Goal: Transaction & Acquisition: Purchase product/service

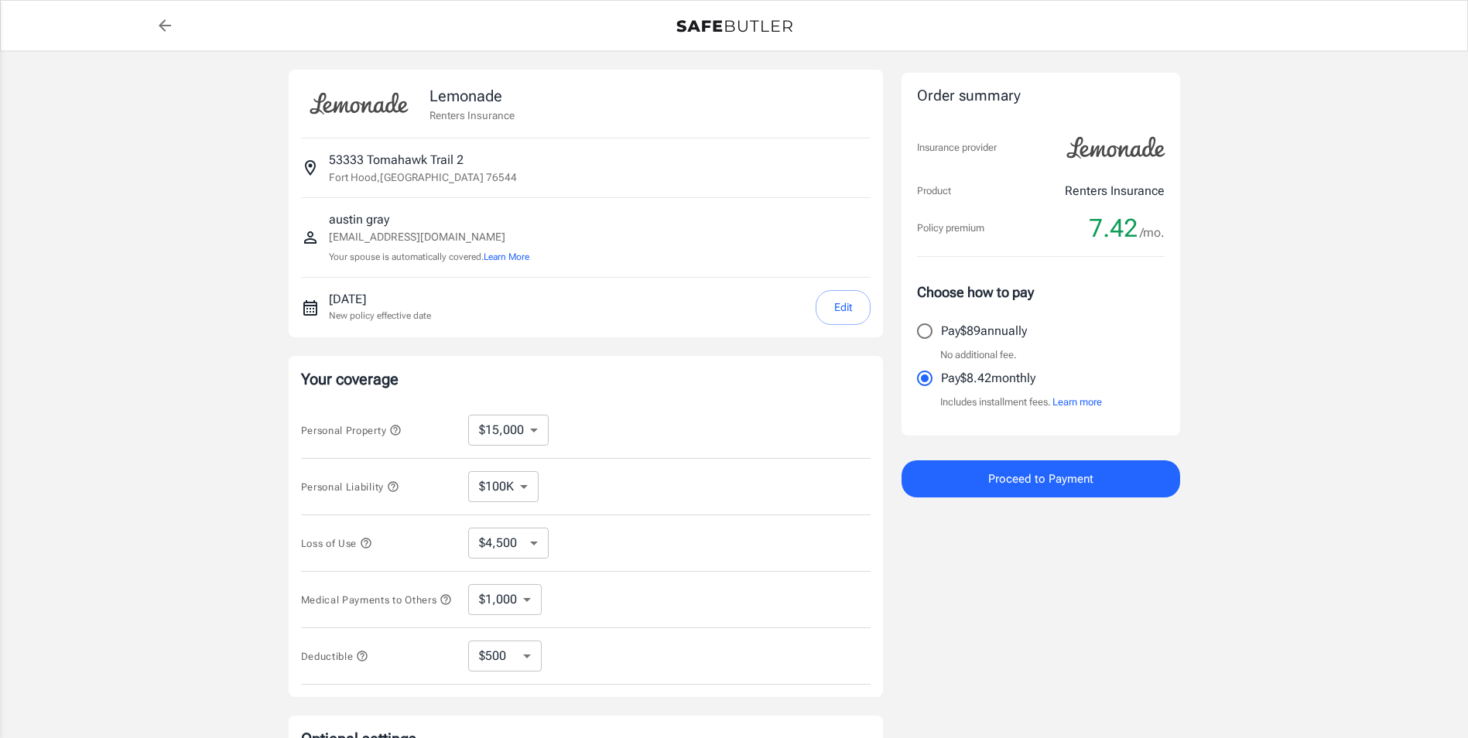
select select "15000"
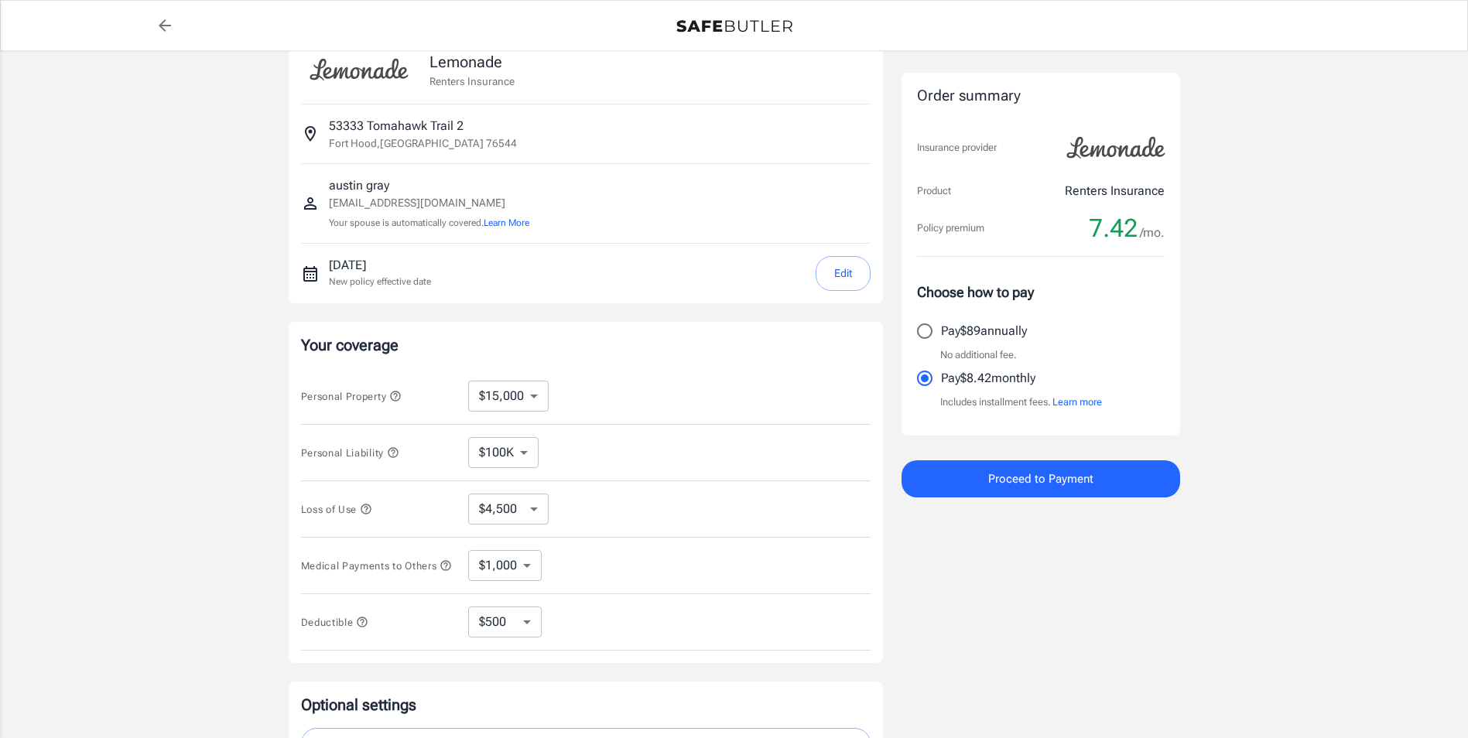
scroll to position [77, 0]
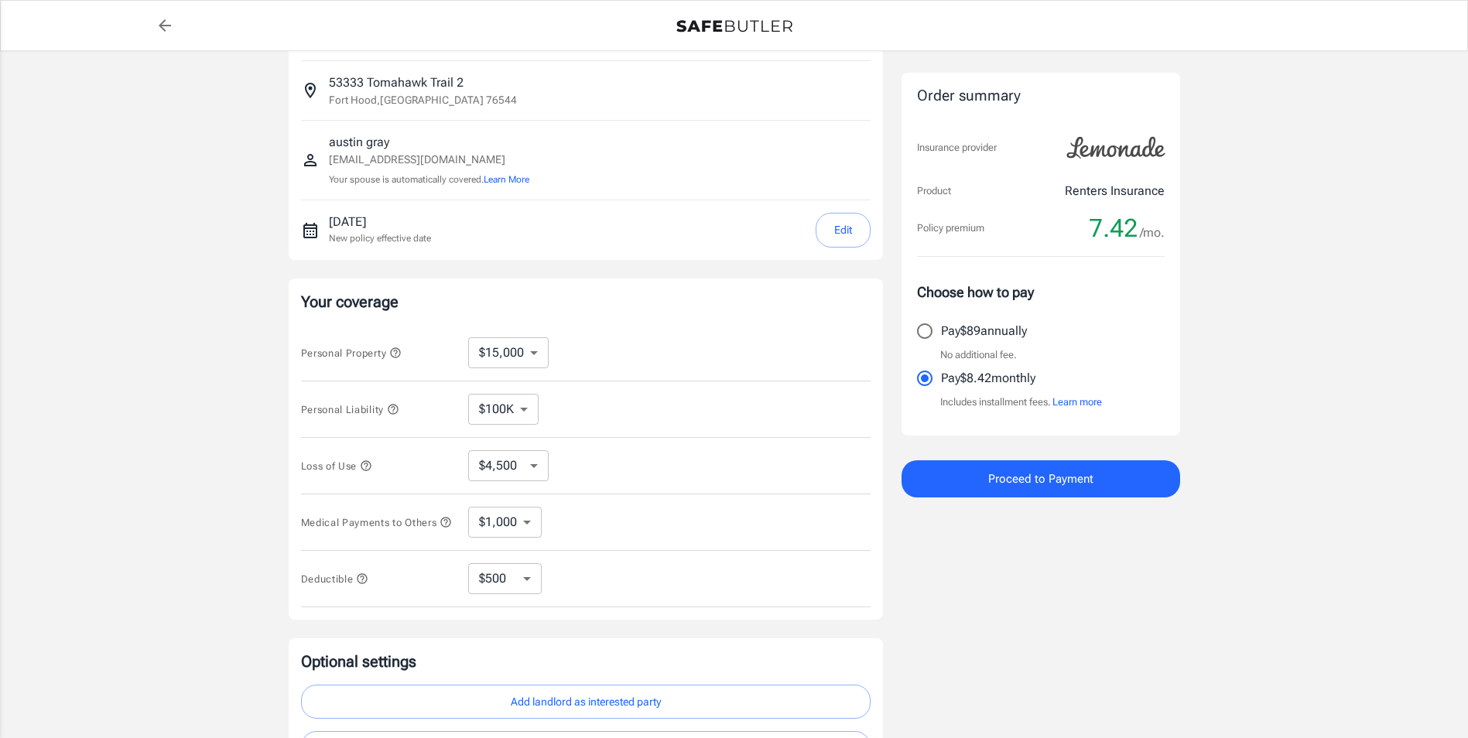
click at [492, 350] on select "$10,000 $15,000 $20,000 $25,000 $30,000 $40,000 $50,000 $100K $150K $200K $250K" at bounding box center [508, 352] width 80 height 31
click at [522, 348] on select "$10,000 $15,000 $20,000 $25,000 $30,000 $40,000 $50,000 $100K $150K $200K $250K" at bounding box center [508, 352] width 80 height 31
click at [709, 334] on div "Personal Property $10,000 $15,000 $20,000 $25,000 $30,000 $40,000 $50,000 $100K…" at bounding box center [585, 353] width 569 height 56
click at [802, 511] on div "Medical Payments to Others $1,000 $2,000 $3,000 $4,000 $5,000 ​" at bounding box center [585, 522] width 569 height 56
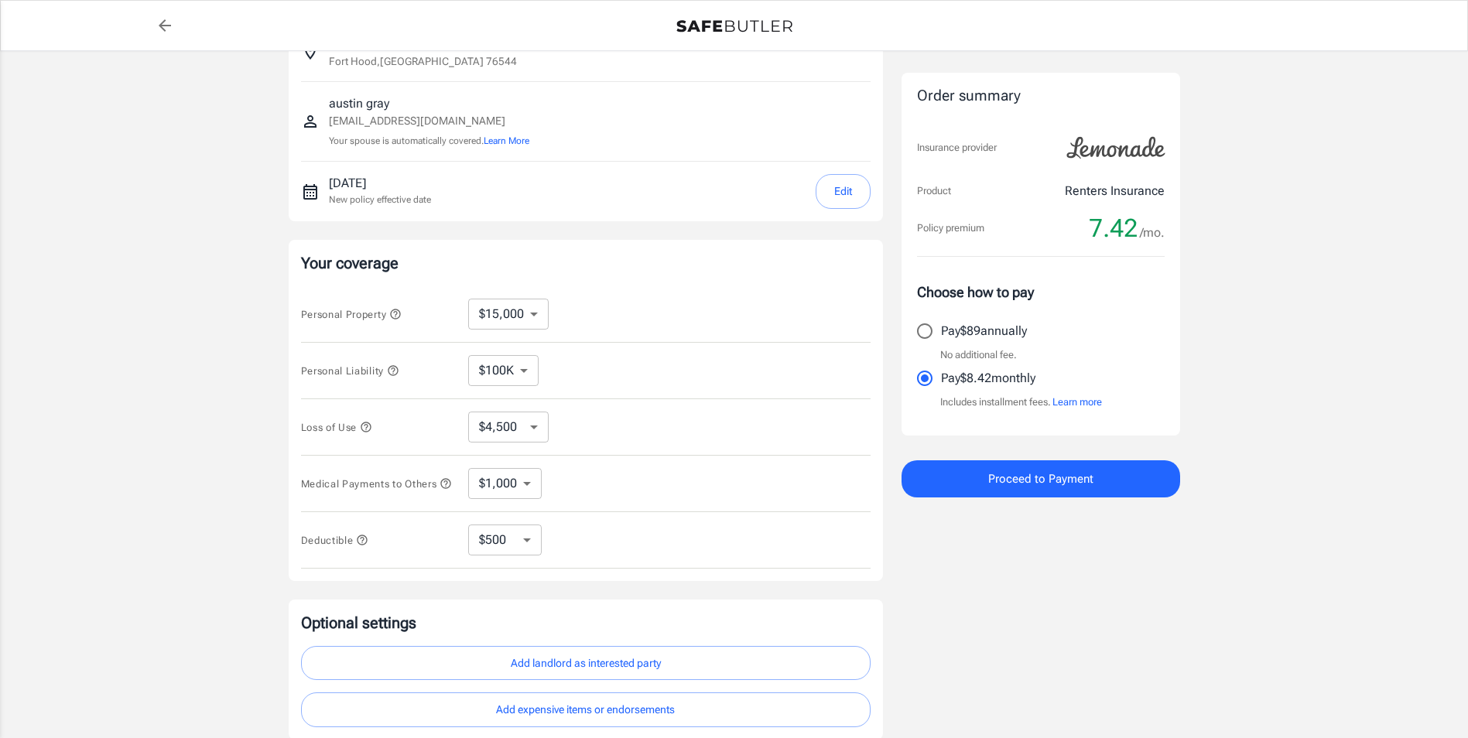
scroll to position [155, 0]
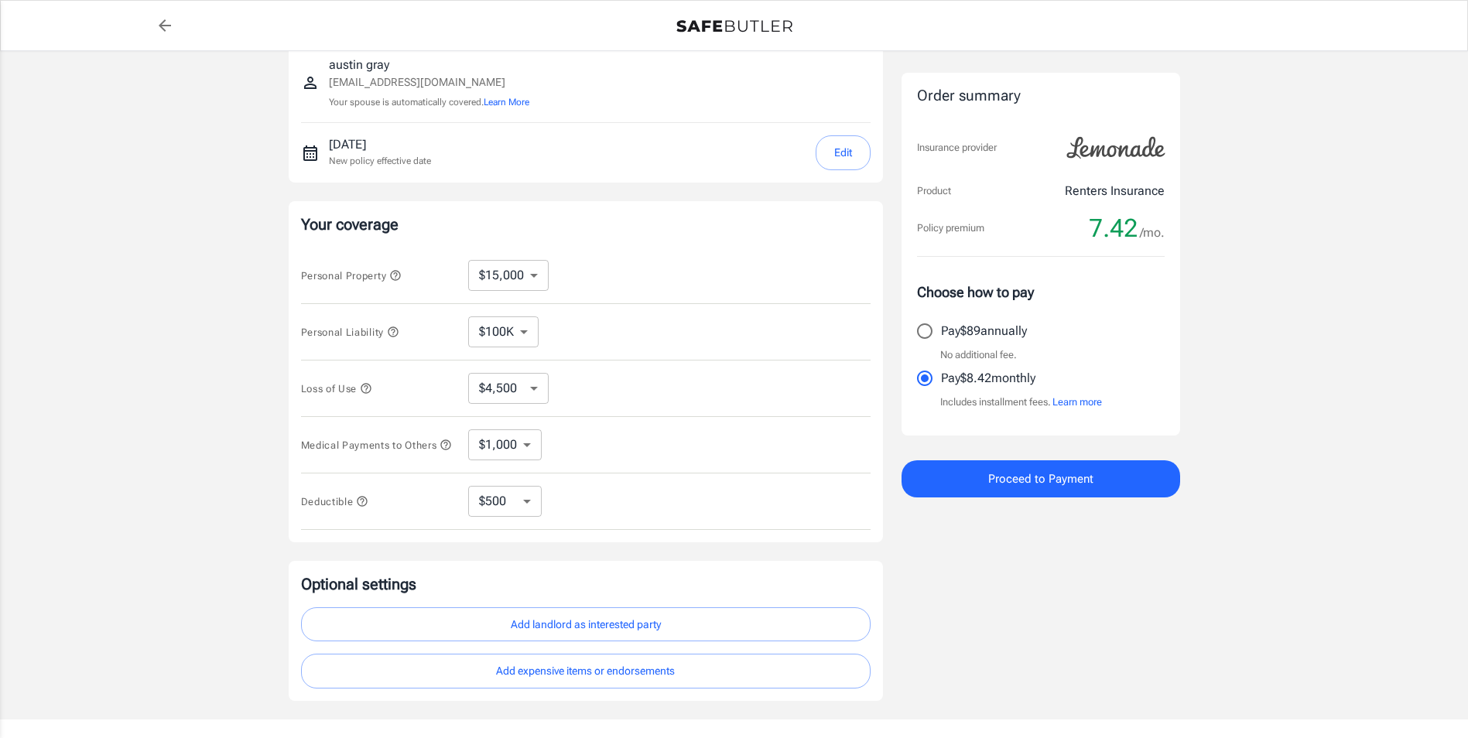
click at [506, 497] on select "$250 $500 $1,000 $2,500" at bounding box center [504, 501] width 73 height 31
select select "2500"
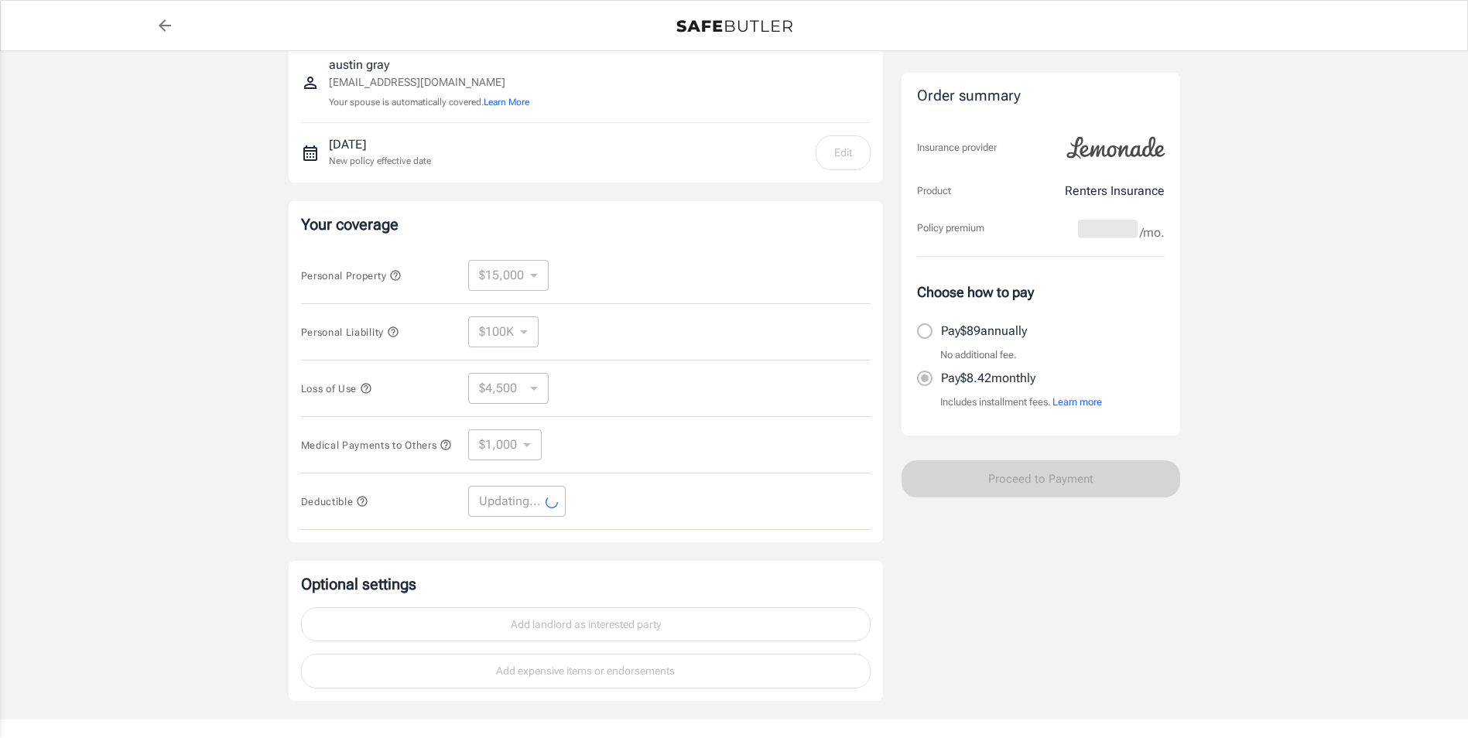
select select "2500"
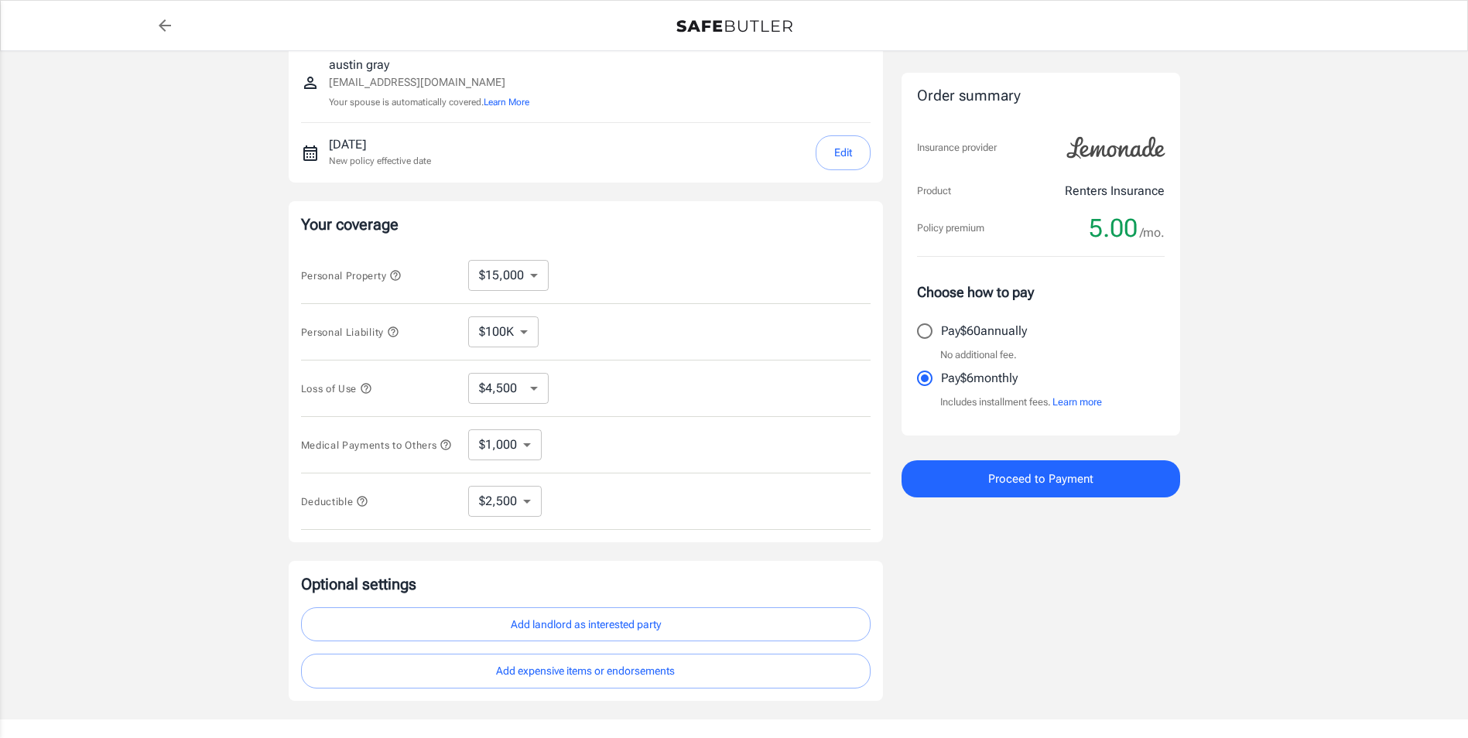
click at [748, 521] on div "Deductible $250 $500 $1,000 $2,500 ​" at bounding box center [585, 501] width 569 height 56
click at [500, 452] on select "$1,000 $2,000 $3,000 $4,000 $5,000" at bounding box center [504, 444] width 73 height 31
click at [515, 453] on select "$1,000 $2,000 $3,000 $4,000 $5,000" at bounding box center [504, 444] width 73 height 31
click at [664, 460] on div "Medical Payments to Others $1,000 $2,000 $3,000 $4,000 $5,000 ​" at bounding box center [585, 445] width 569 height 56
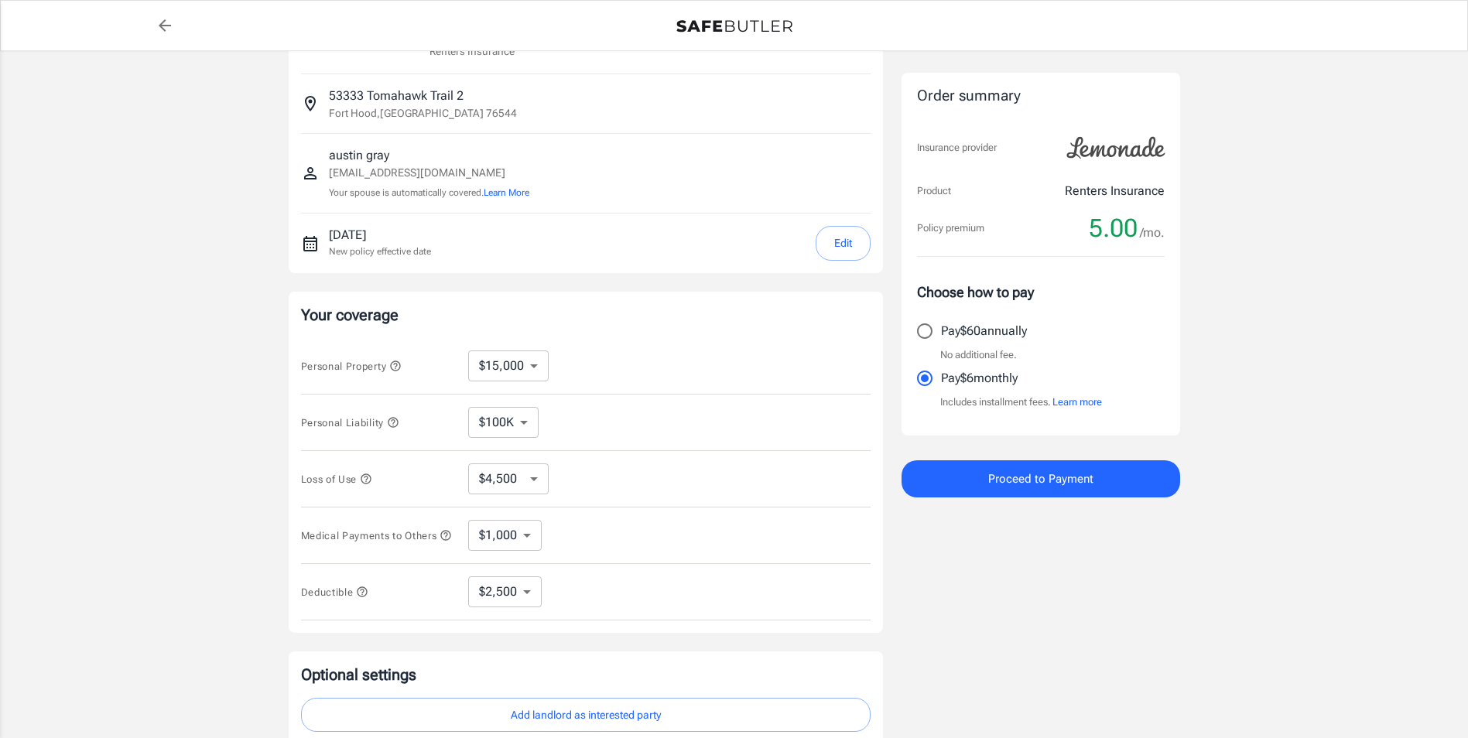
scroll to position [77, 0]
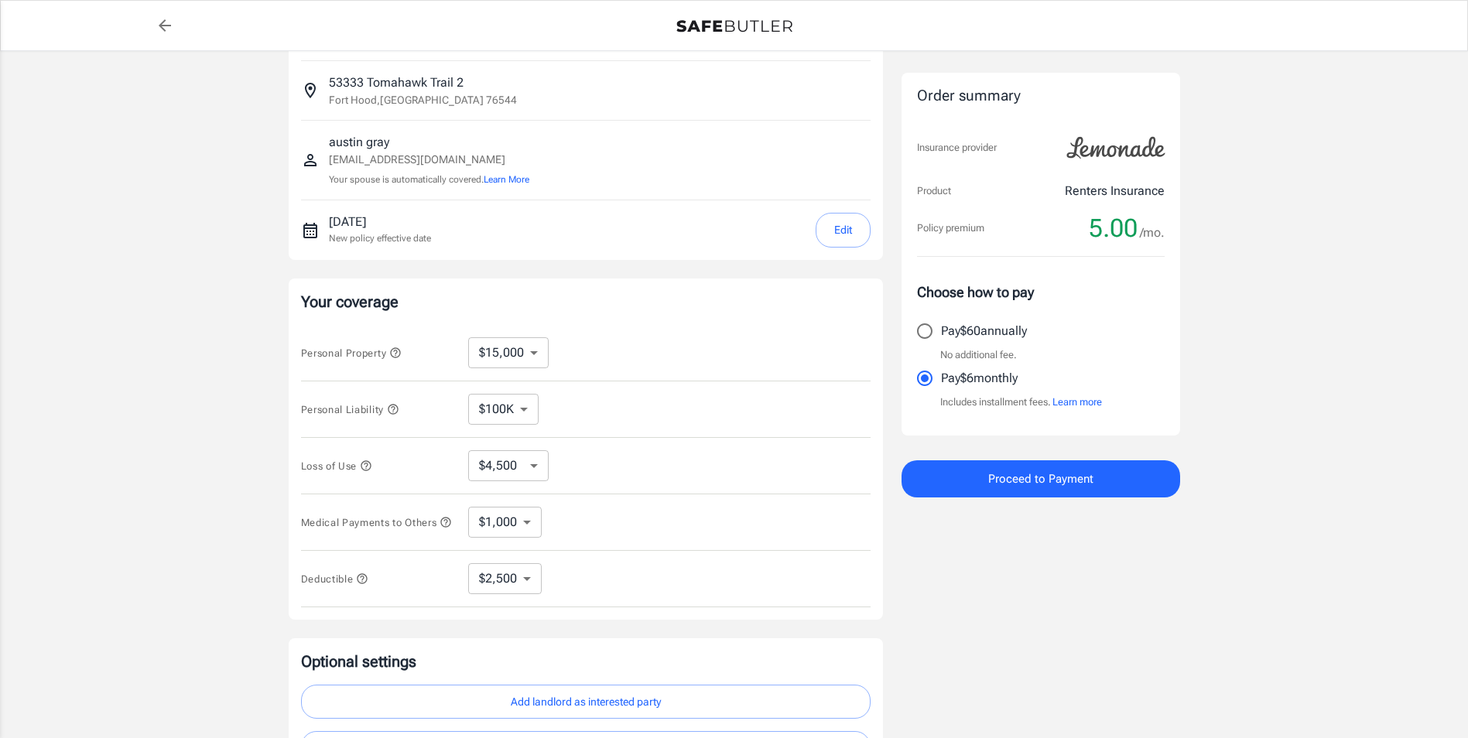
click at [522, 347] on select "$10,000 $15,000 $20,000 $25,000 $30,000 $40,000 $50,000 $100K $150K $200K $250K" at bounding box center [508, 352] width 80 height 31
select select "10000"
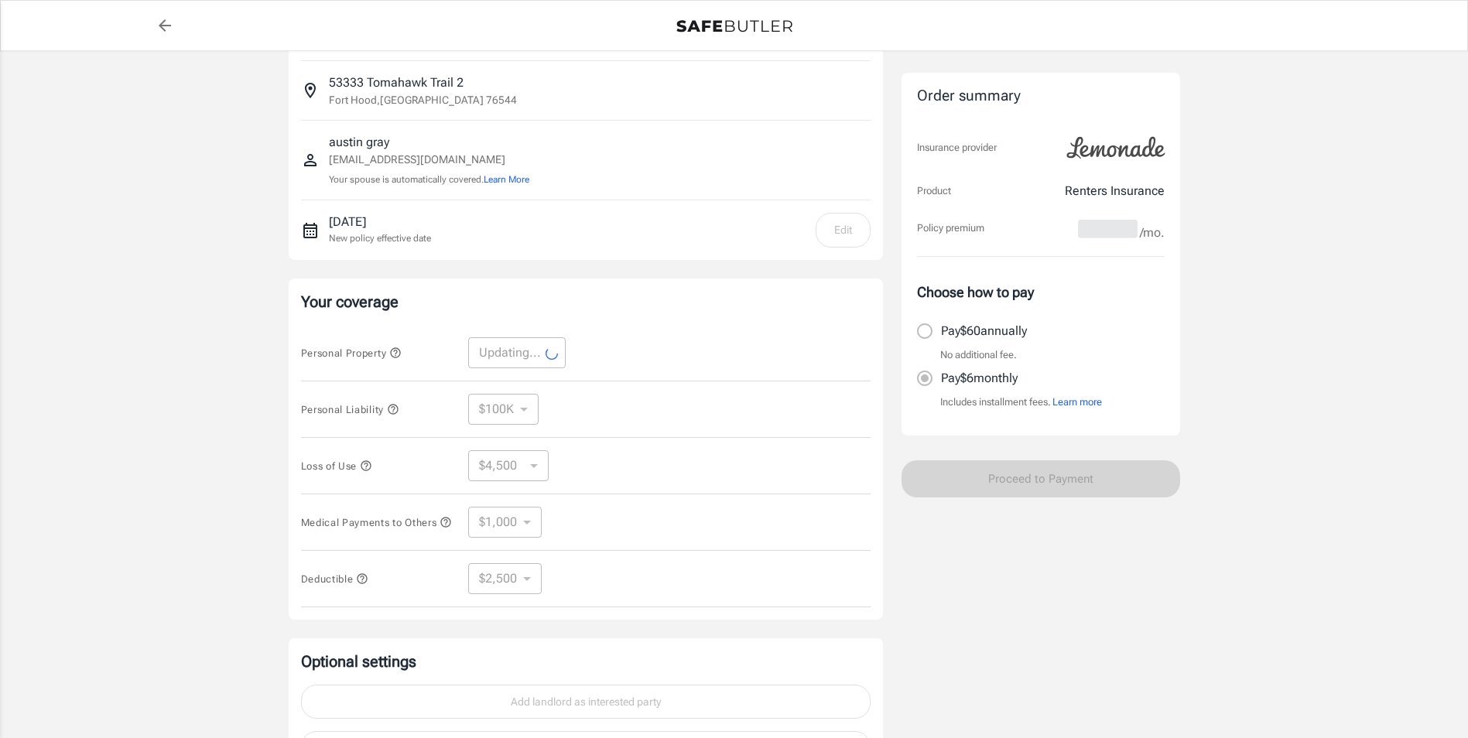
click at [711, 348] on div "Personal Property Updating... ​" at bounding box center [585, 353] width 569 height 56
select select "10000"
select select "3000"
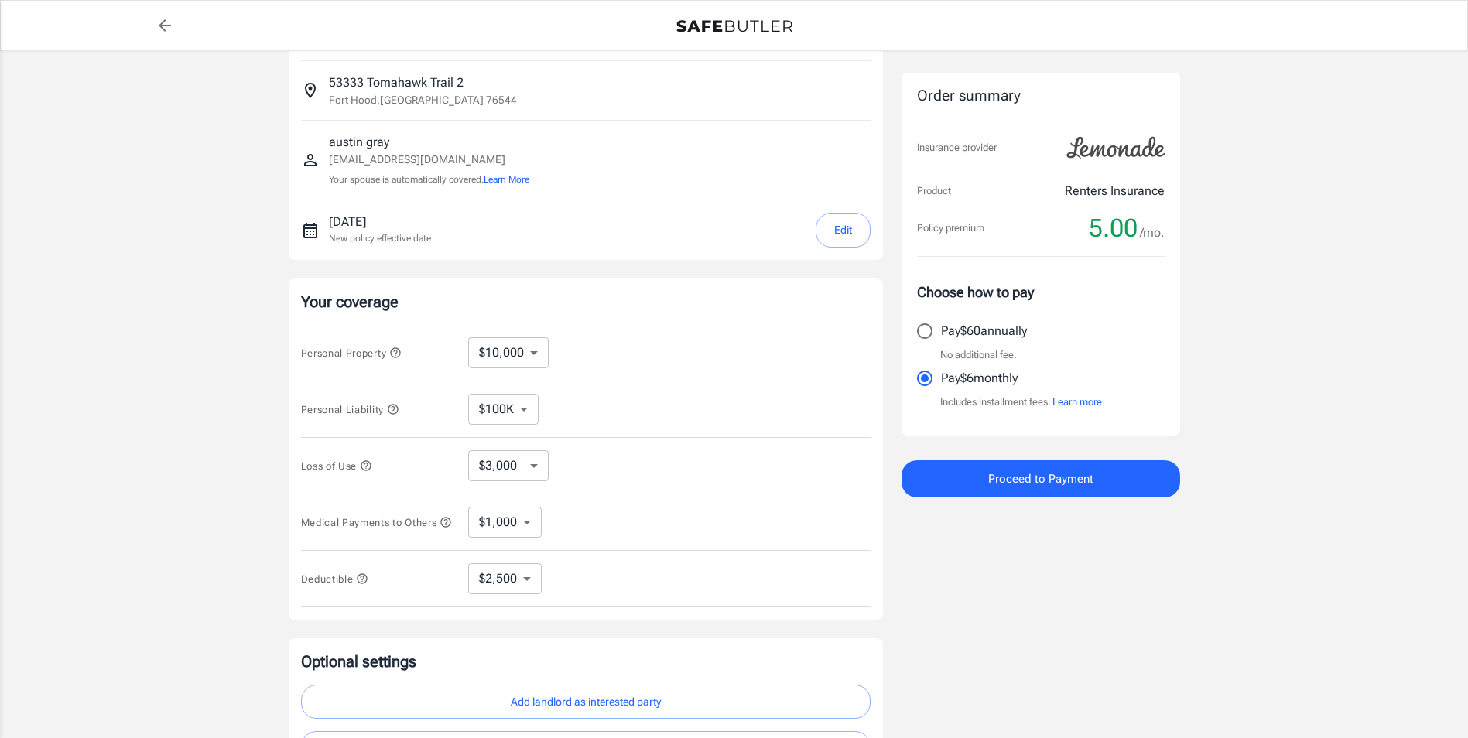
click at [712, 361] on div "Personal Property $10,000 $15,000 $20,000 $25,000 $30,000 $40,000 $50,000 $100K…" at bounding box center [585, 353] width 569 height 56
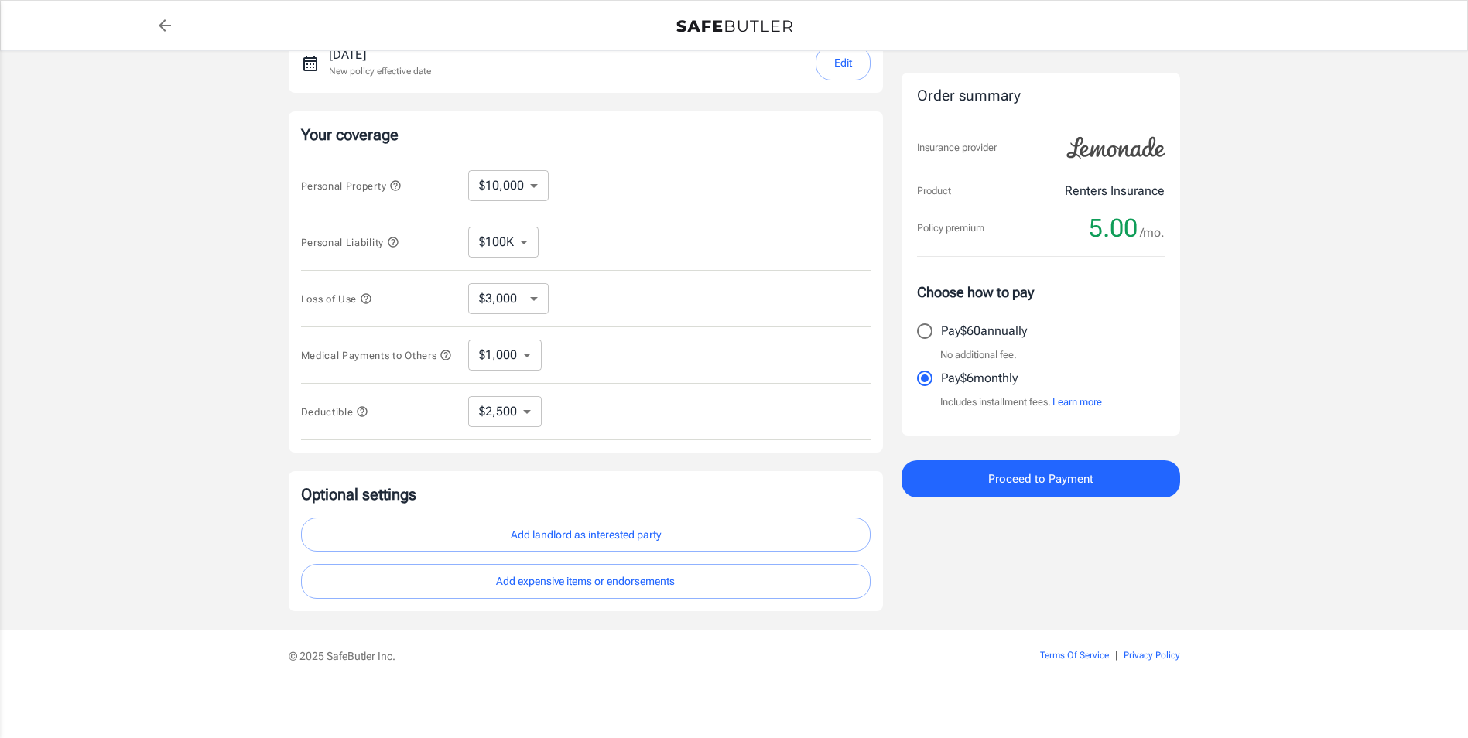
scroll to position [251, 0]
click at [565, 541] on button "Add landlord as interested party" at bounding box center [585, 535] width 569 height 35
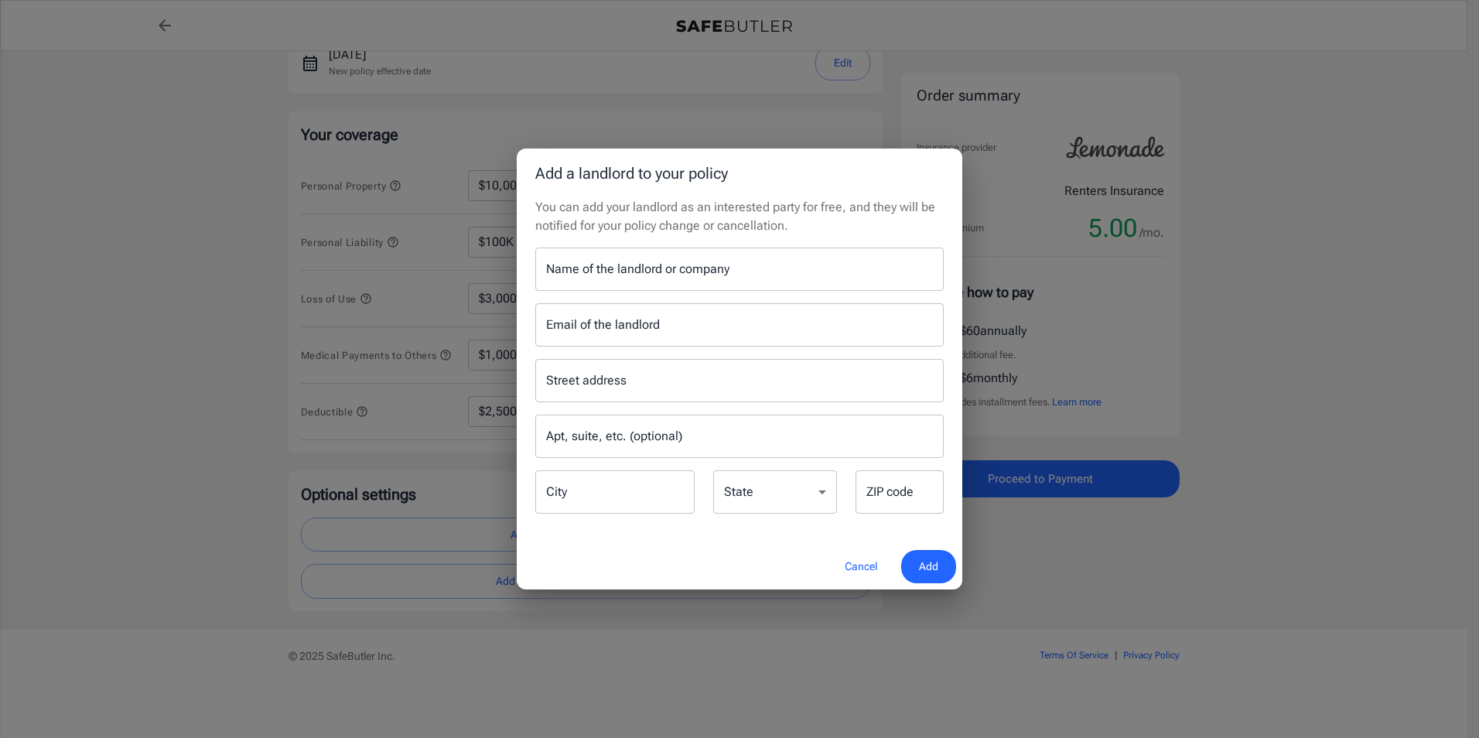
click at [621, 284] on input "Name of the landlord or company" at bounding box center [739, 269] width 408 height 43
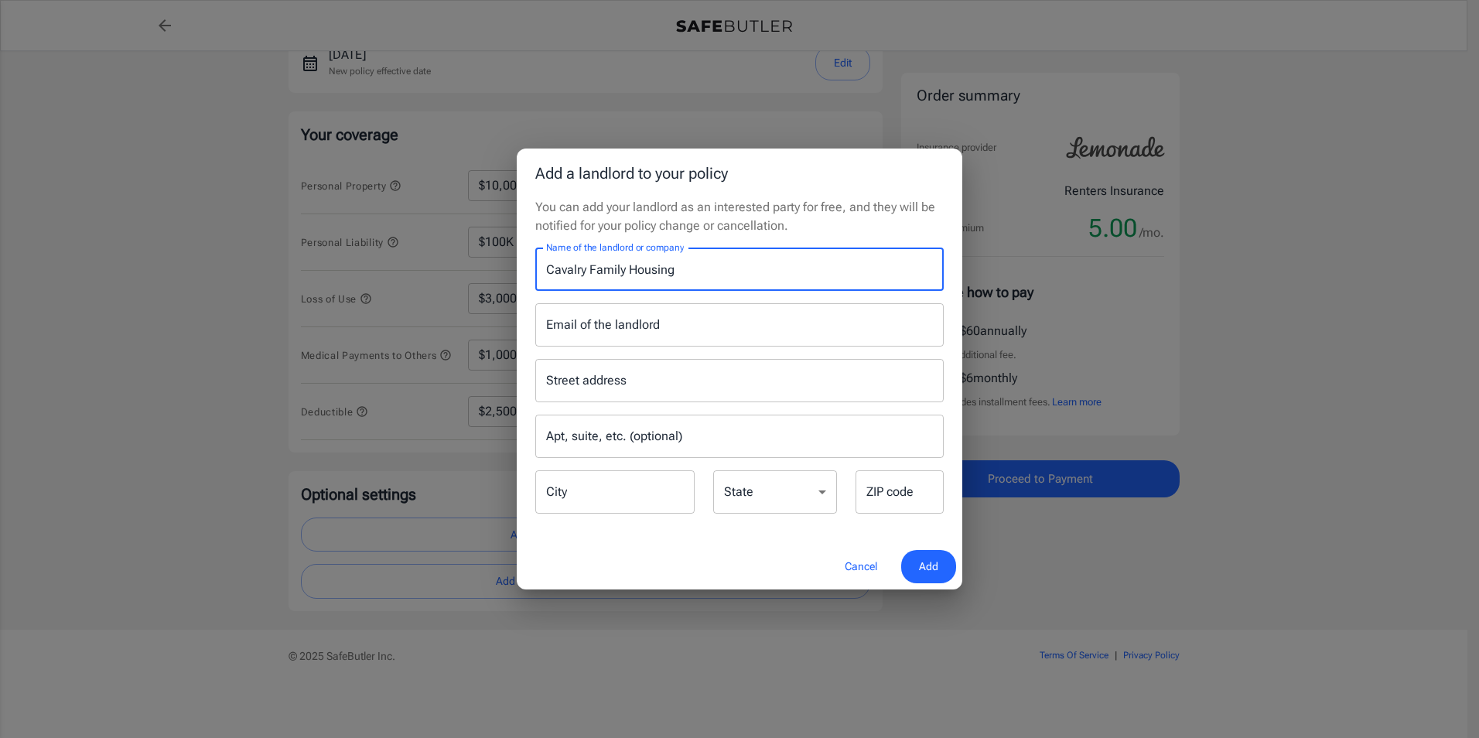
type input "Cavalry Family Housing"
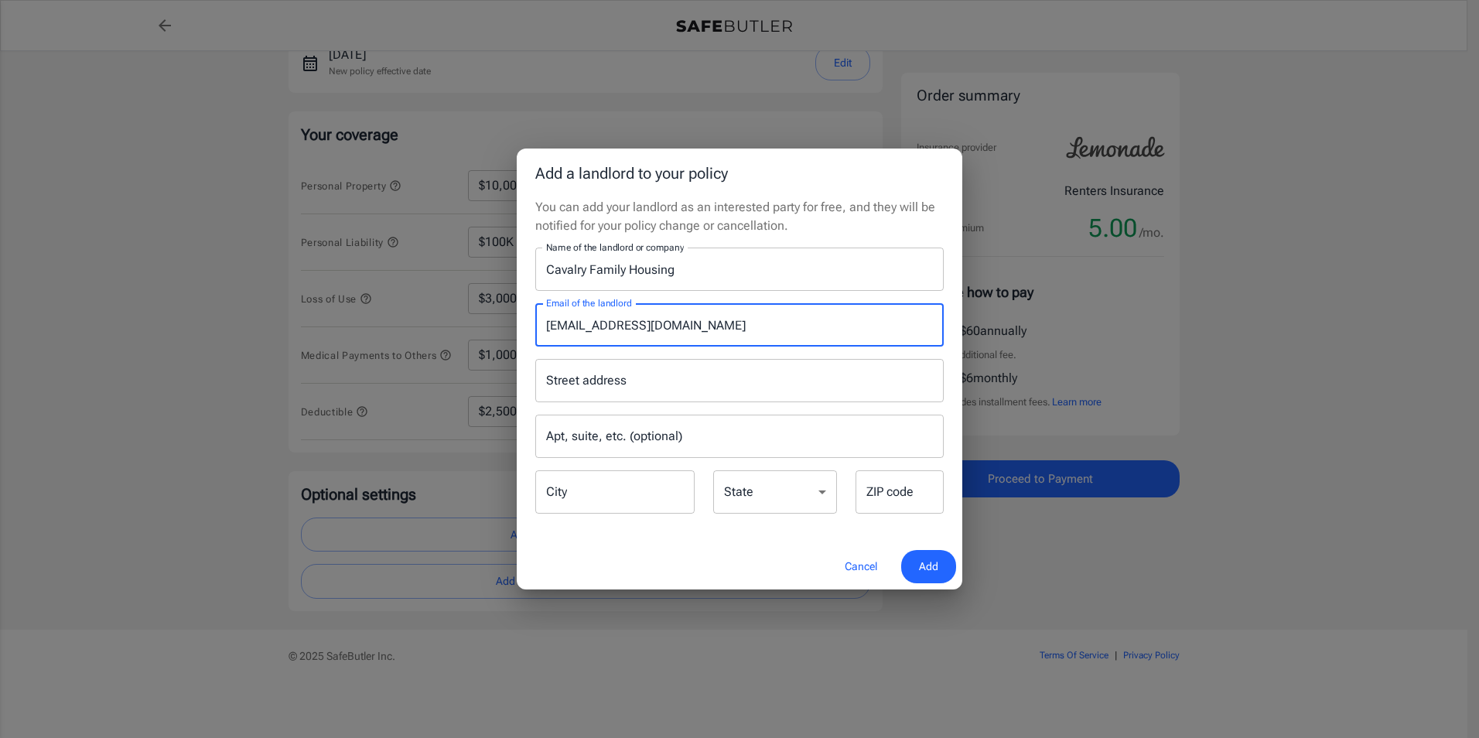
type input "ri@winno.com"
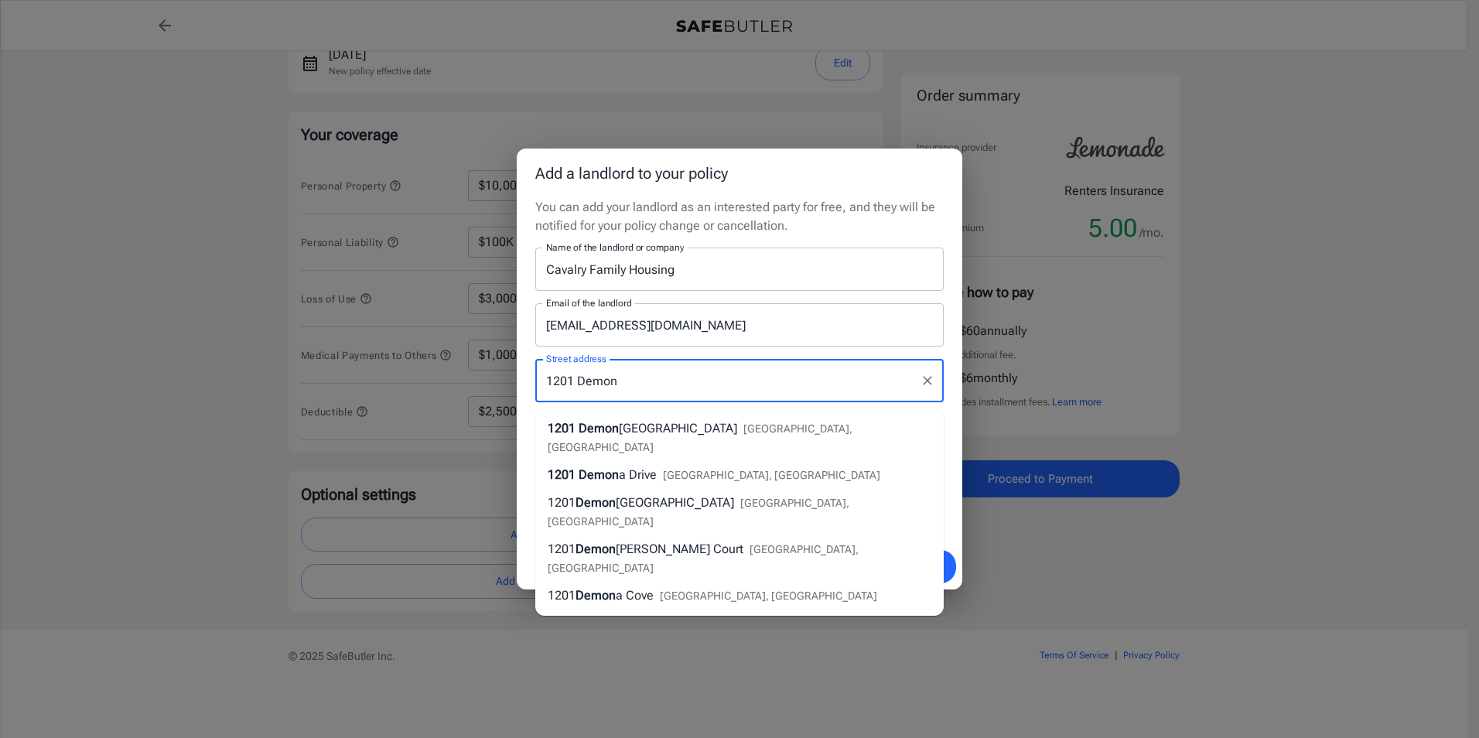
click at [673, 429] on span "breun Street" at bounding box center [678, 428] width 118 height 15
type input "1201 Demonbreun Street"
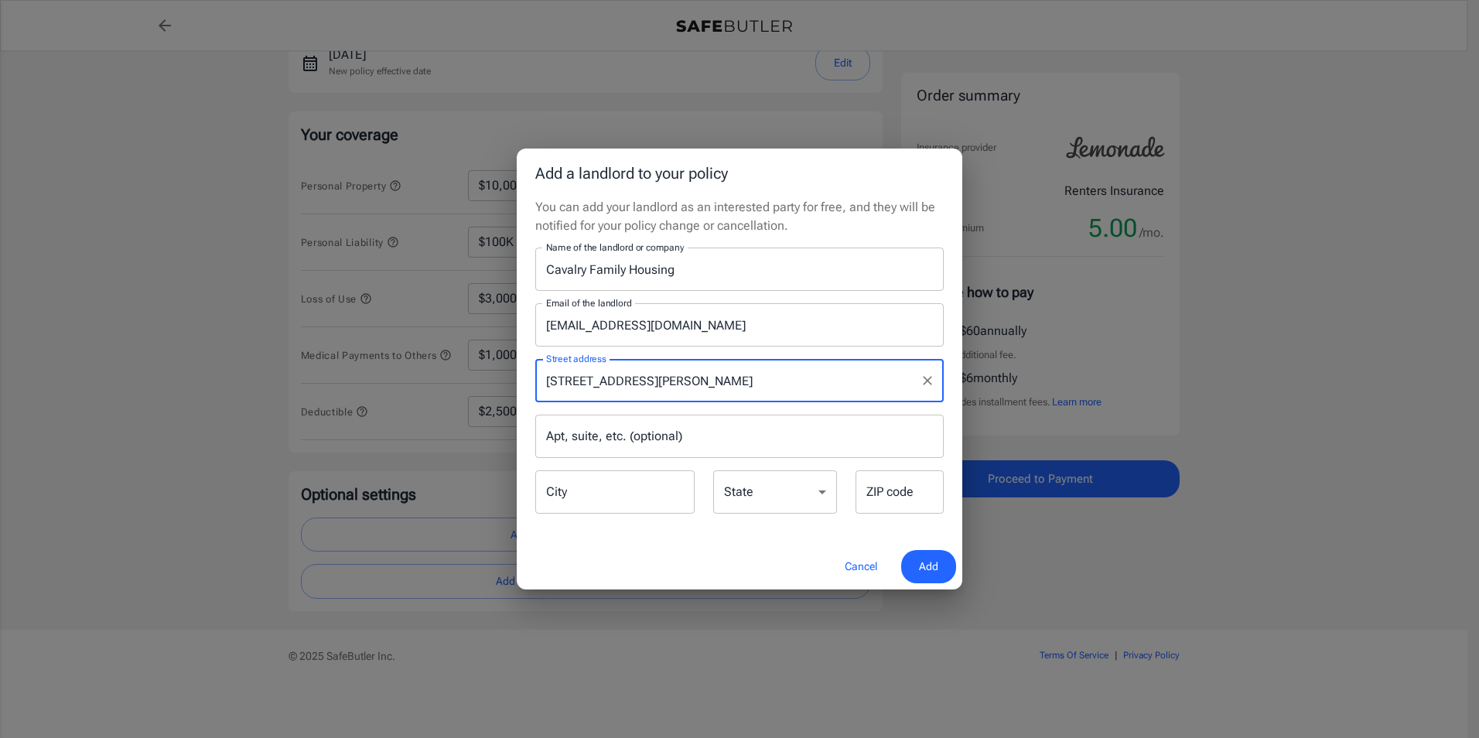
type input "Nashville"
select select "TN"
type input "37203"
type input "1201 Demonbreun Street"
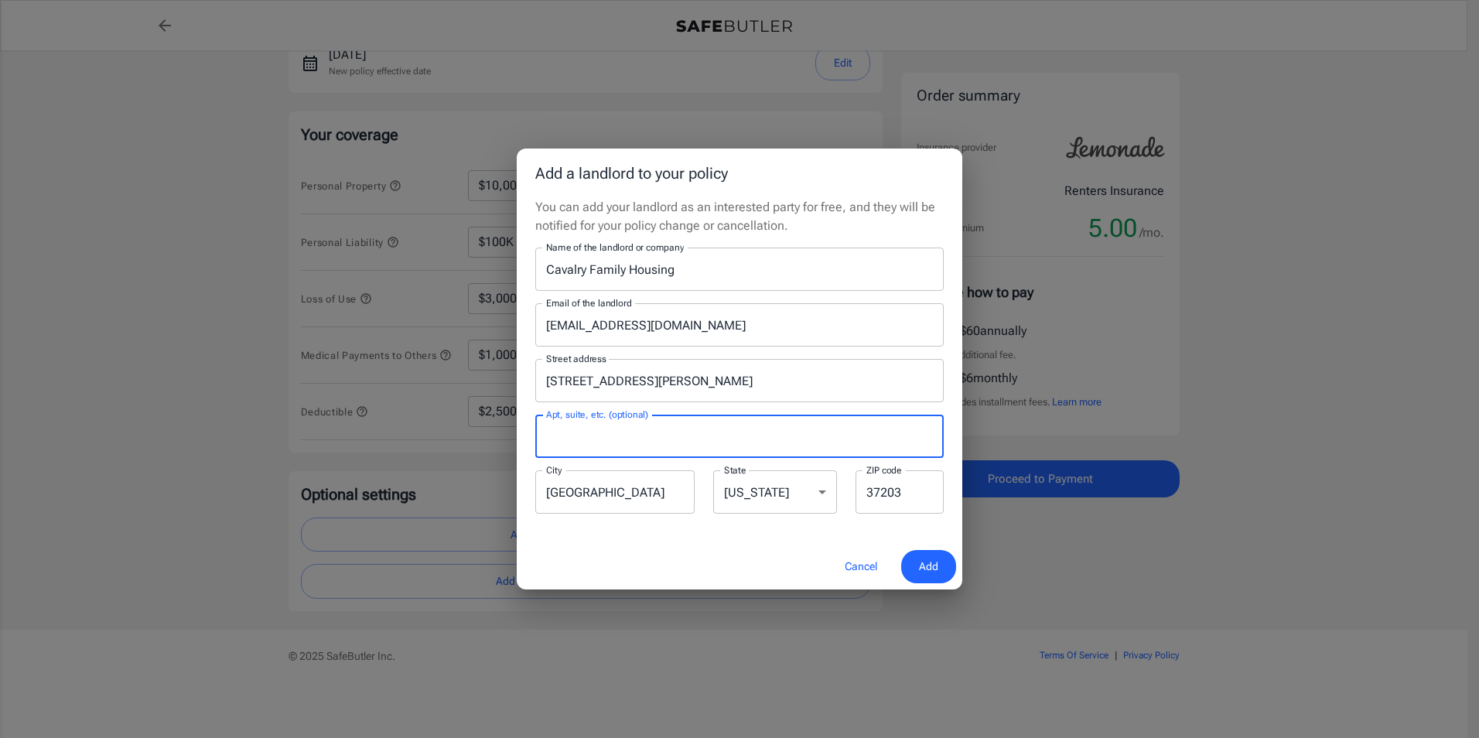
click at [658, 429] on input "Apt, suite, etc. (optional)" at bounding box center [739, 436] width 408 height 43
type input "800"
click at [939, 568] on button "Add" at bounding box center [928, 566] width 55 height 33
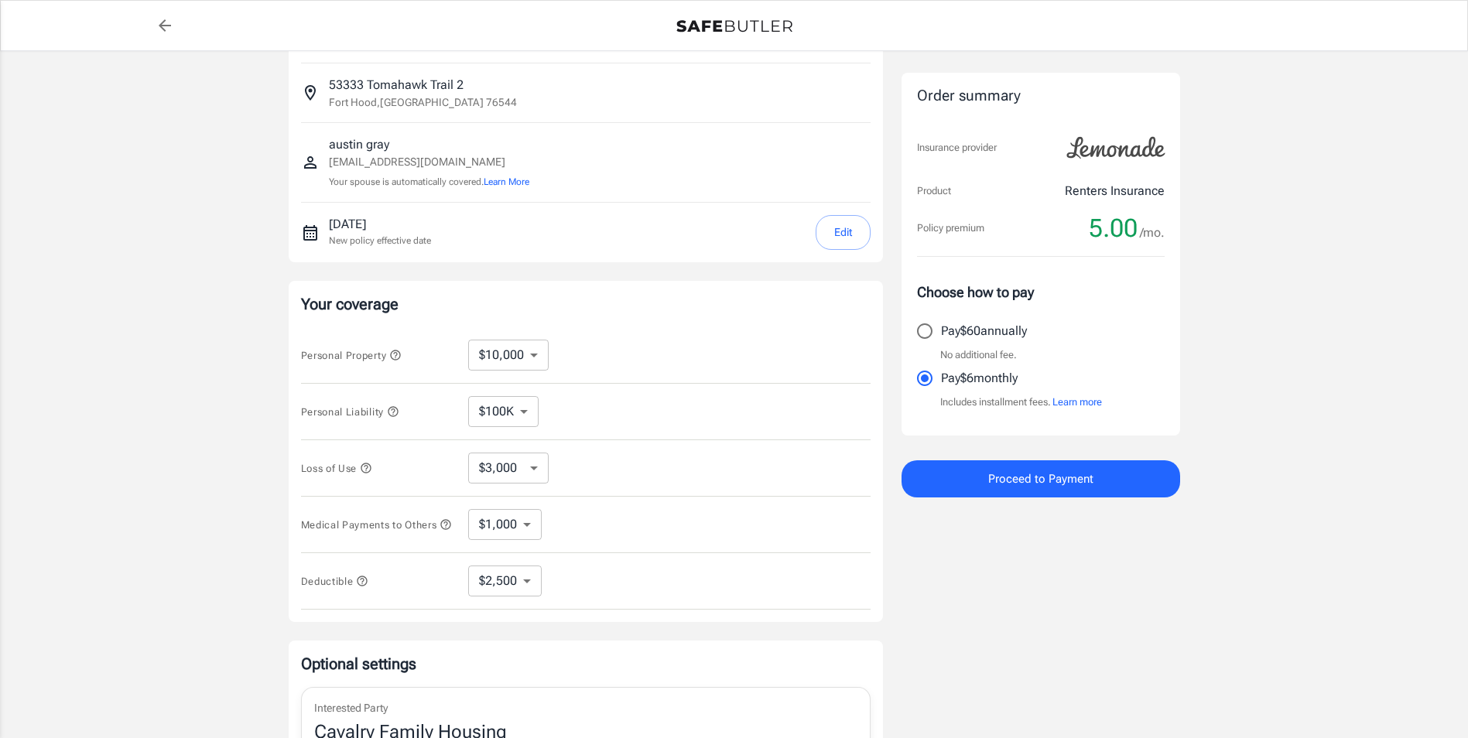
scroll to position [77, 0]
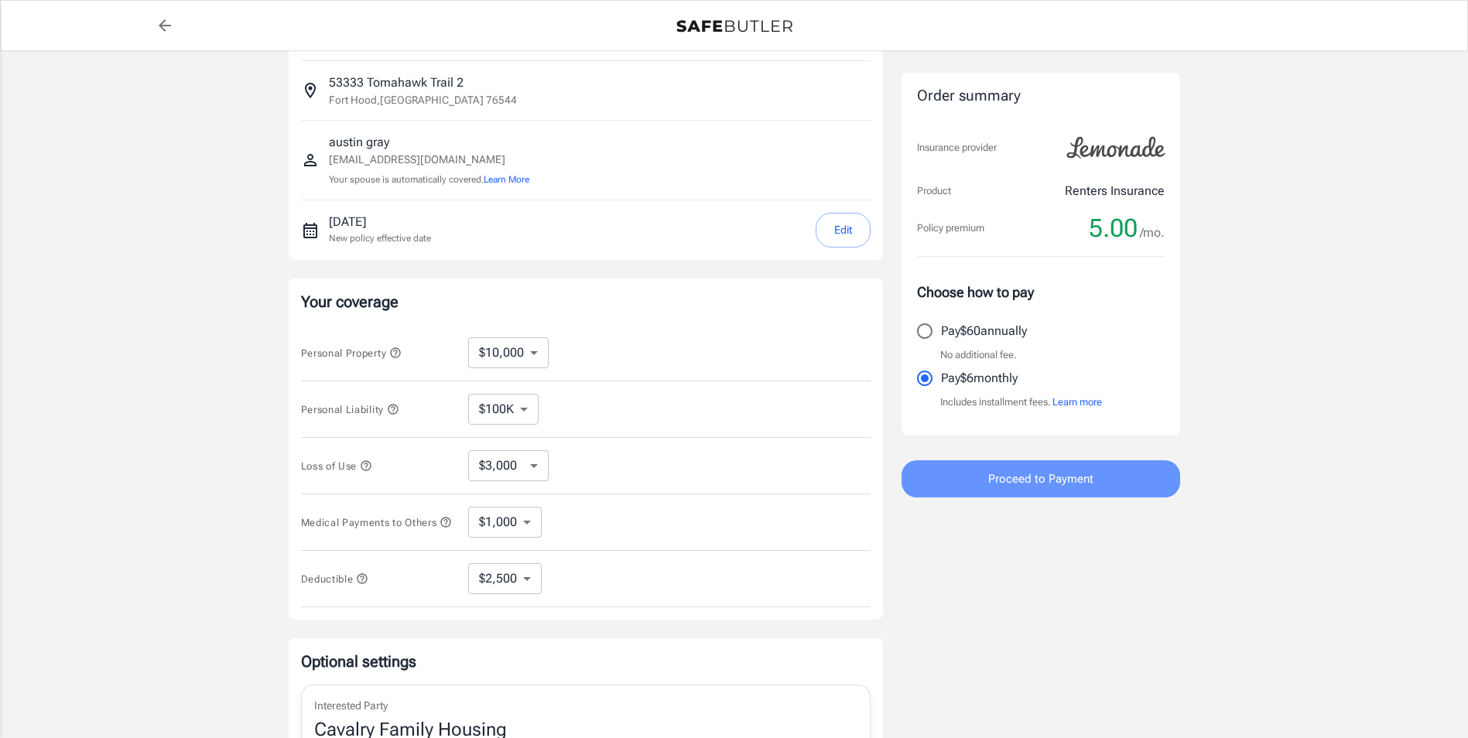
click at [999, 486] on span "Proceed to Payment" at bounding box center [1040, 479] width 105 height 20
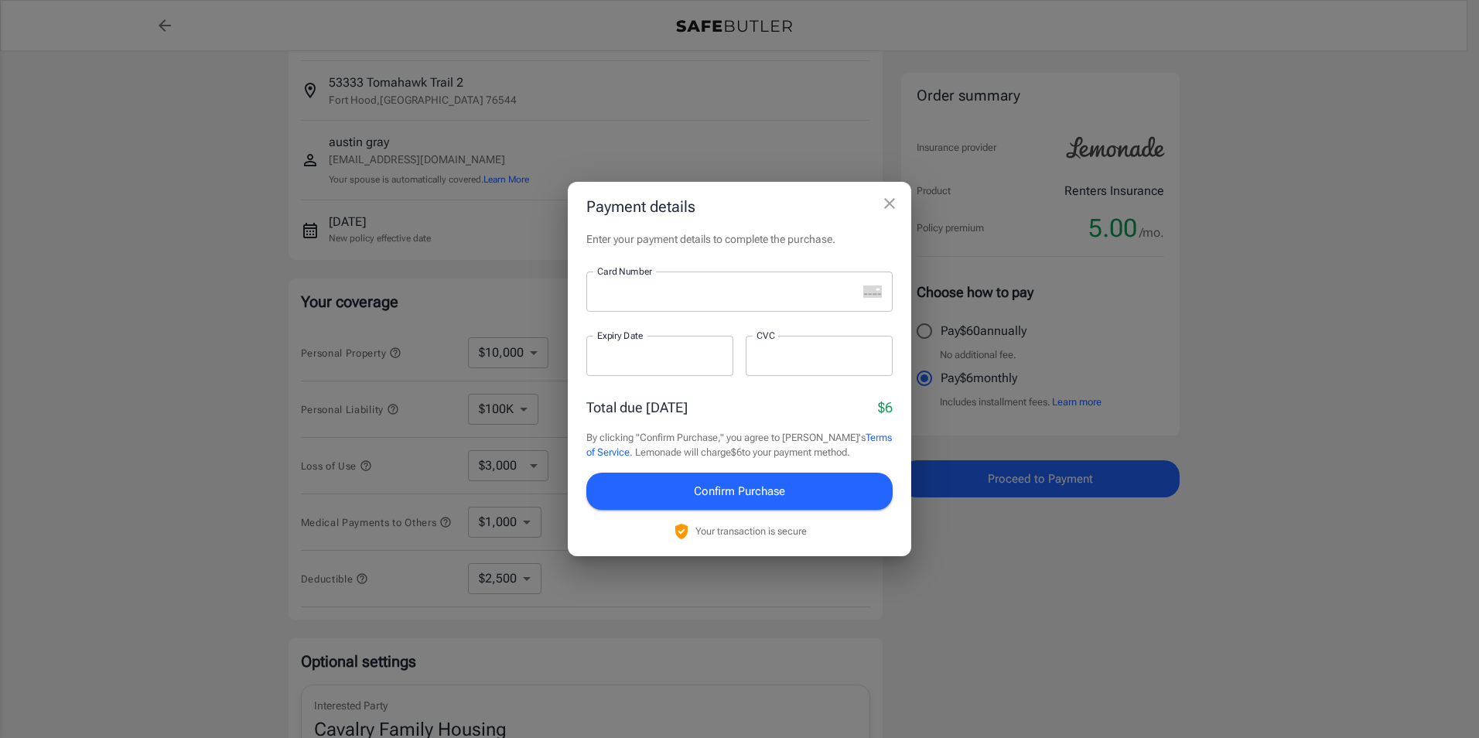
click at [693, 299] on iframe at bounding box center [727, 291] width 260 height 15
click at [619, 327] on p "​" at bounding box center [739, 321] width 285 height 15
click at [729, 407] on div "Total due today $6" at bounding box center [739, 407] width 306 height 21
click at [743, 490] on span "Confirm Purchase" at bounding box center [739, 491] width 91 height 20
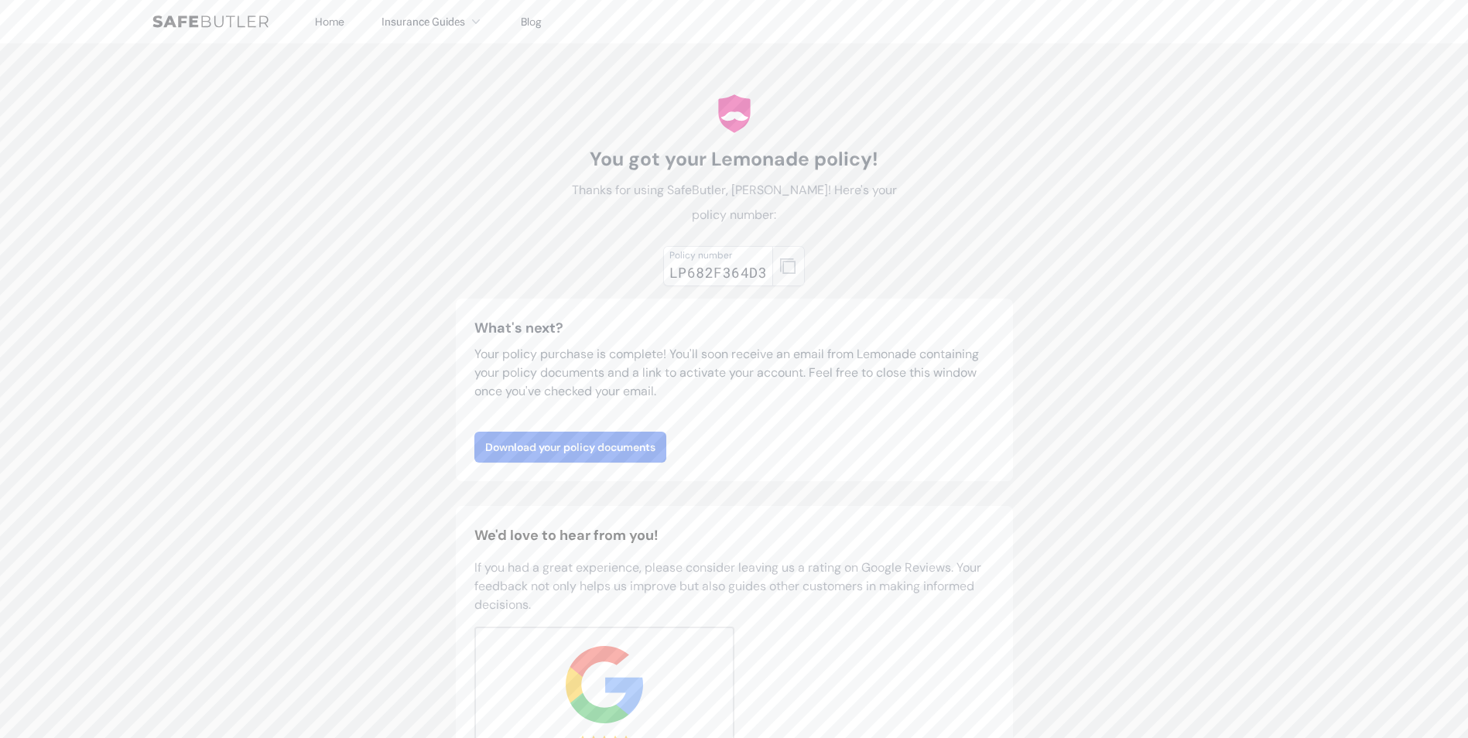
click at [786, 267] on icon "button" at bounding box center [787, 265] width 15 height 15
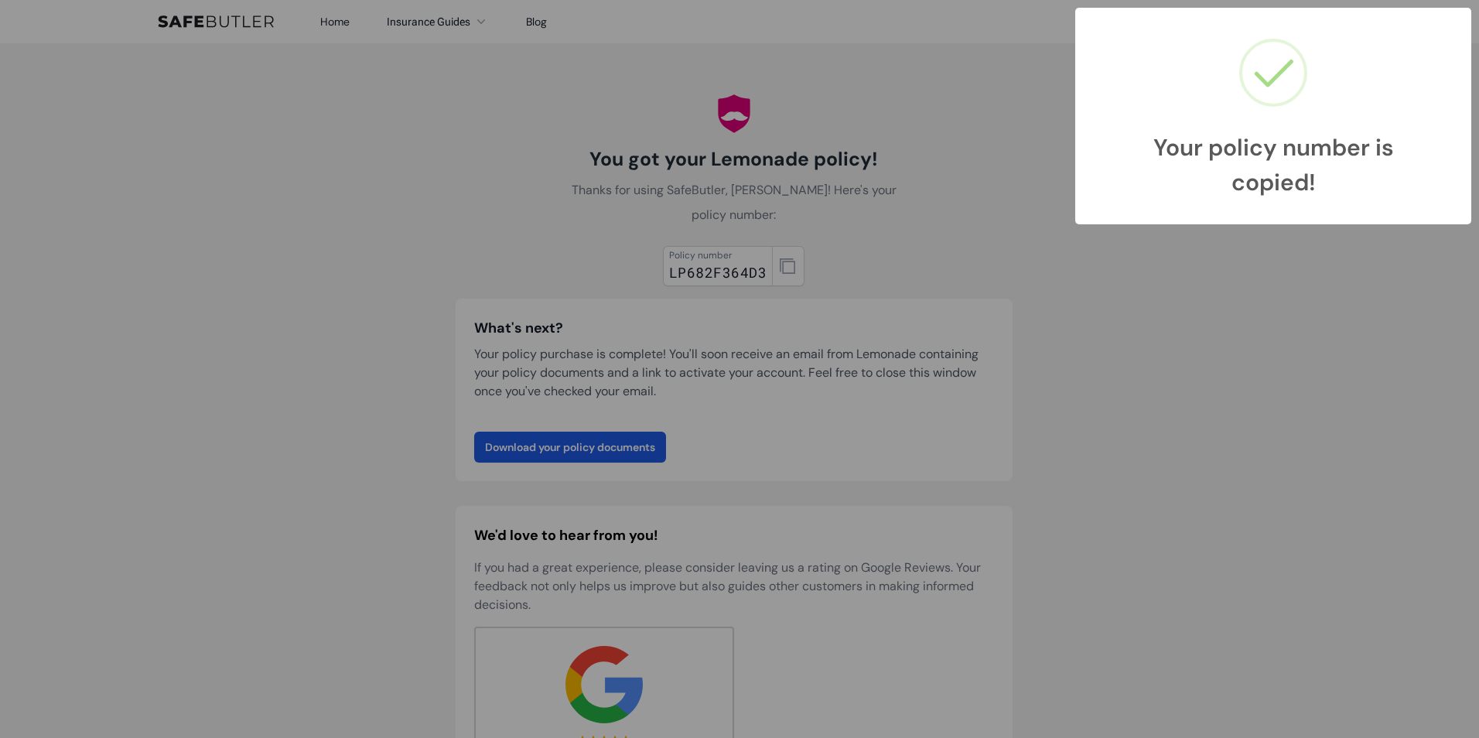
click at [590, 449] on div "Your policy number is copied! × OK Cancel" at bounding box center [739, 369] width 1479 height 738
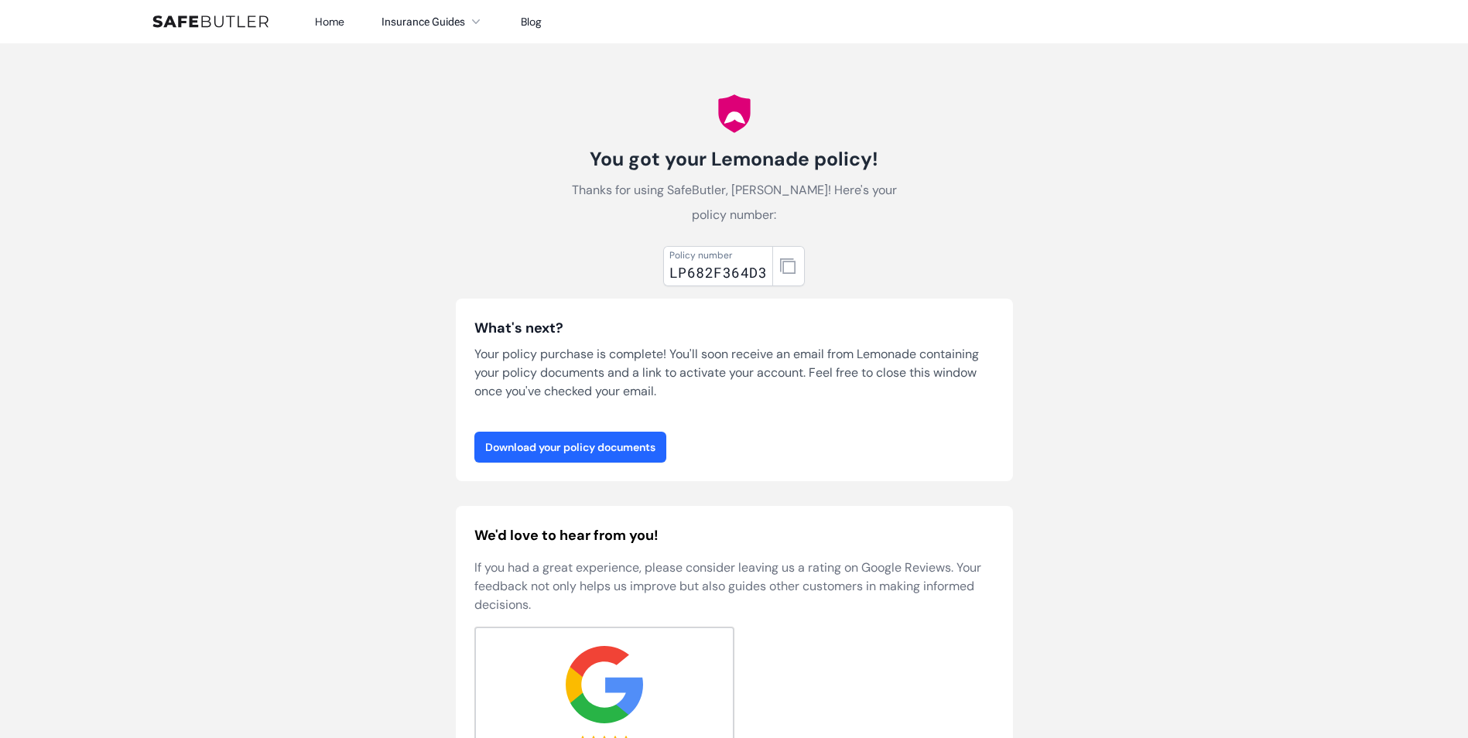
click at [599, 446] on link "Download your policy documents" at bounding box center [570, 447] width 192 height 31
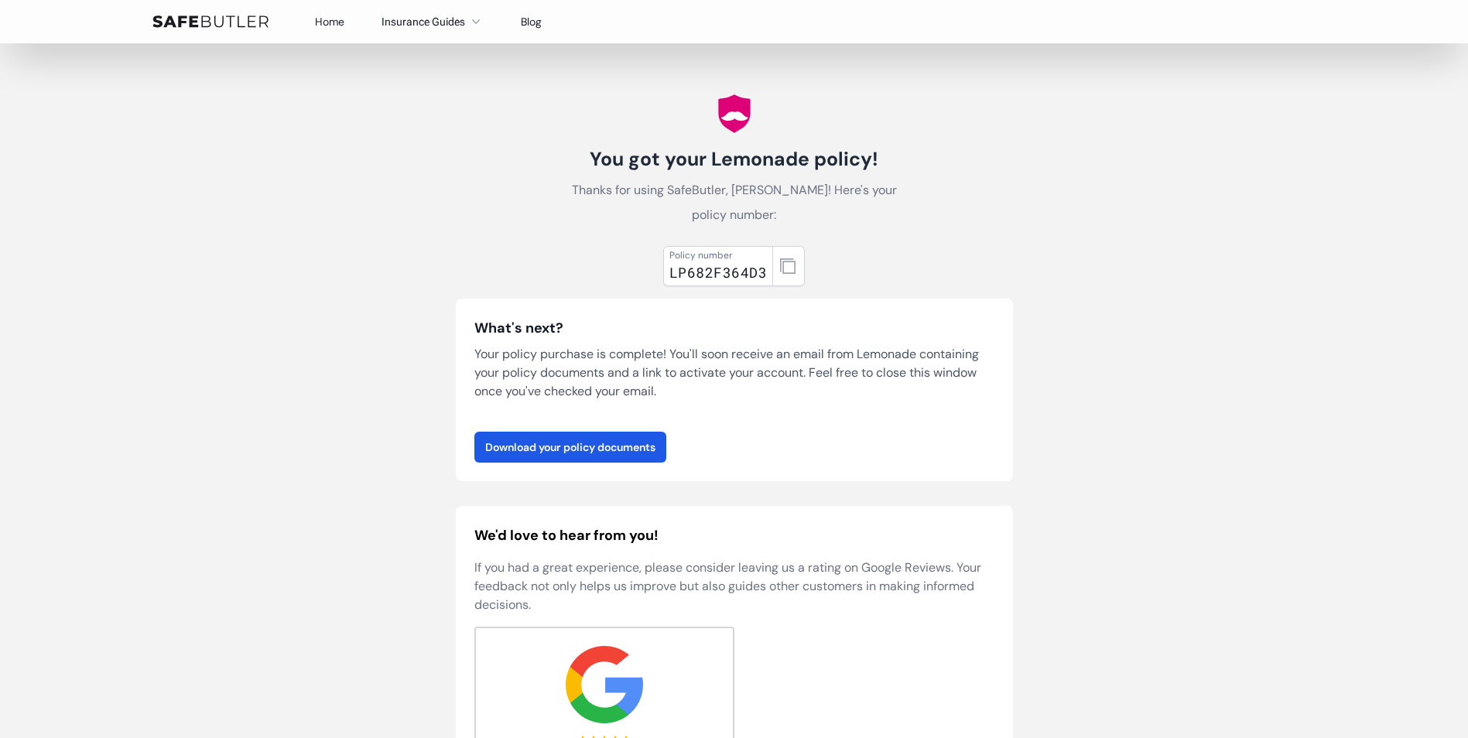
click at [331, 21] on link "Home" at bounding box center [329, 22] width 29 height 14
